Goal: Navigation & Orientation: Find specific page/section

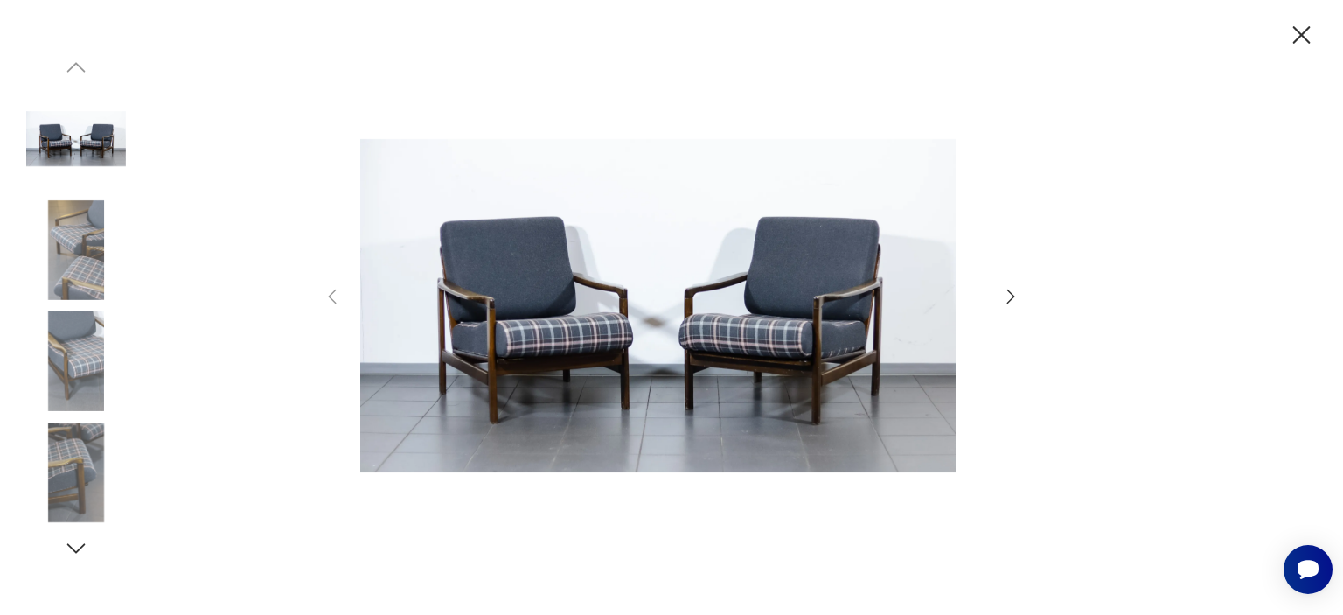
scroll to position [175, 0]
click at [1007, 286] on icon "button" at bounding box center [1010, 296] width 21 height 21
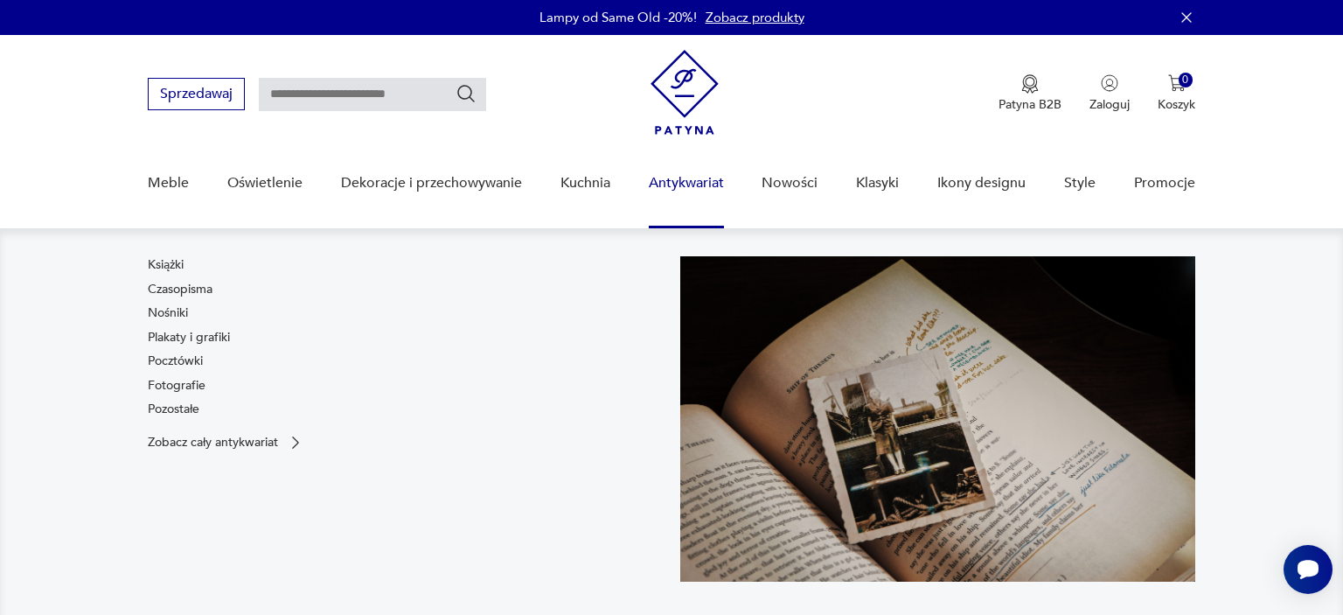
click at [710, 199] on link "Antykwariat" at bounding box center [686, 183] width 75 height 67
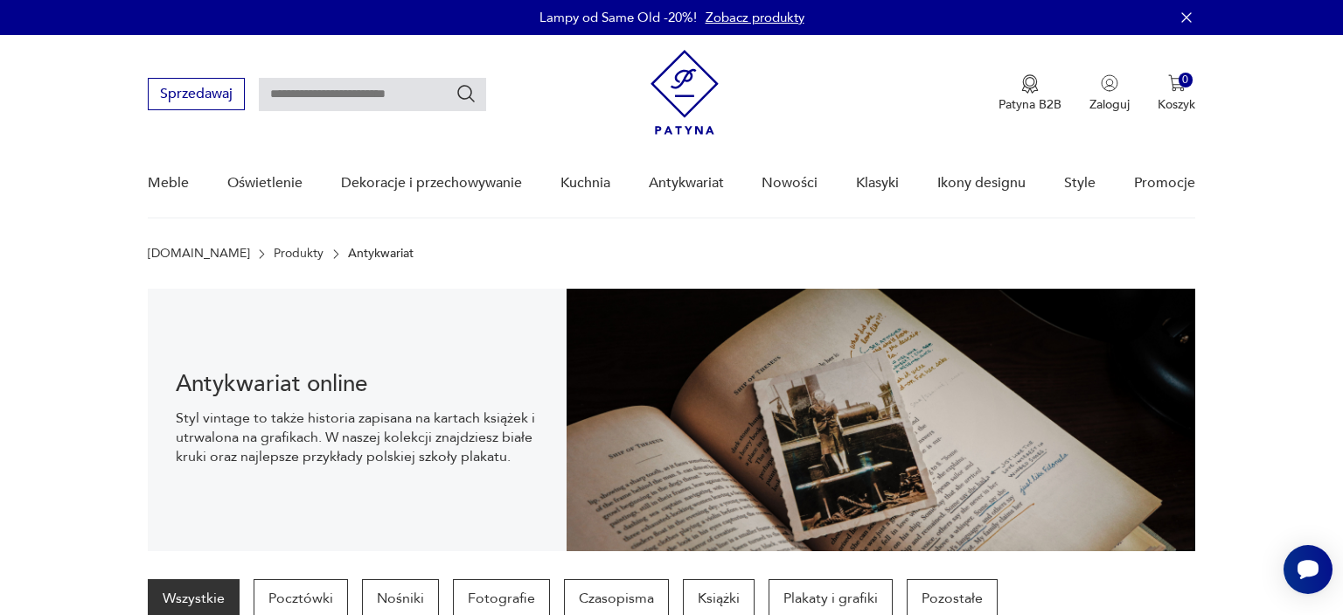
scroll to position [278, 0]
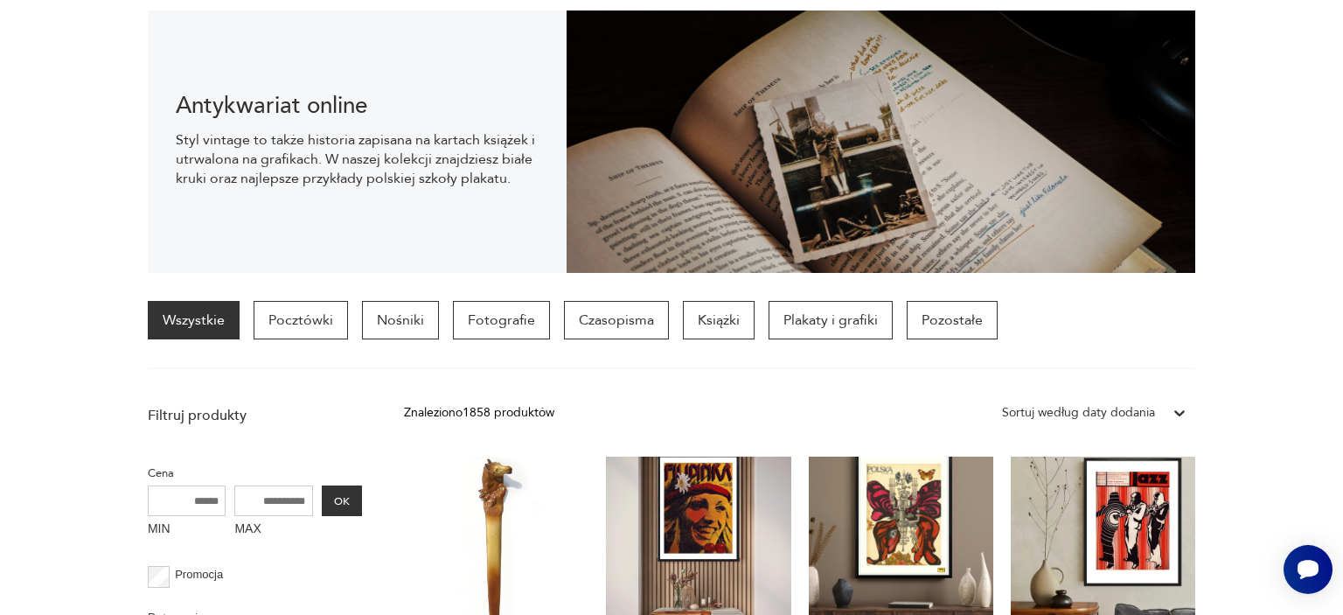
click at [148, 339] on link "Wszystkie" at bounding box center [194, 320] width 92 height 38
click at [165, 339] on link "Wszystkie" at bounding box center [194, 320] width 92 height 38
